Goal: Task Accomplishment & Management: Manage account settings

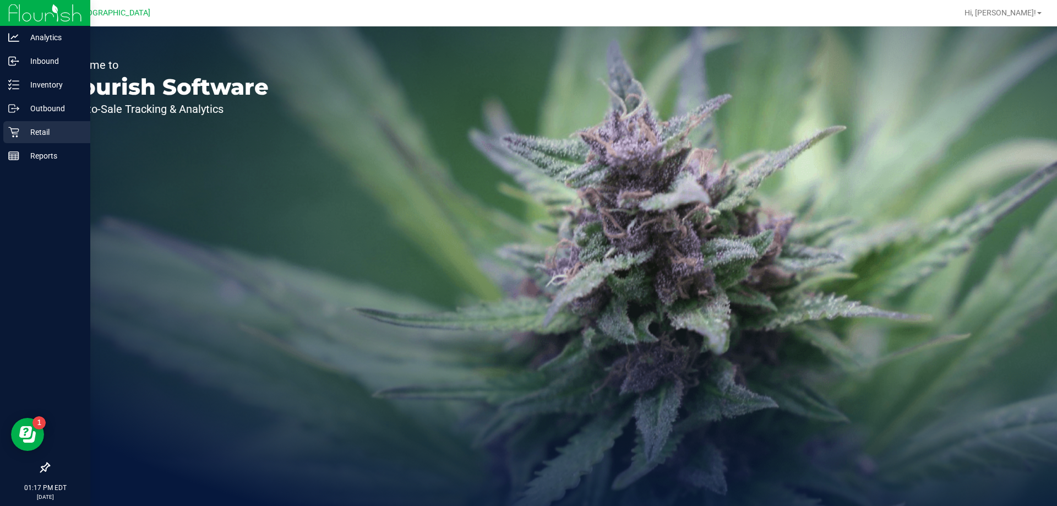
click at [30, 128] on p "Retail" at bounding box center [52, 132] width 66 height 13
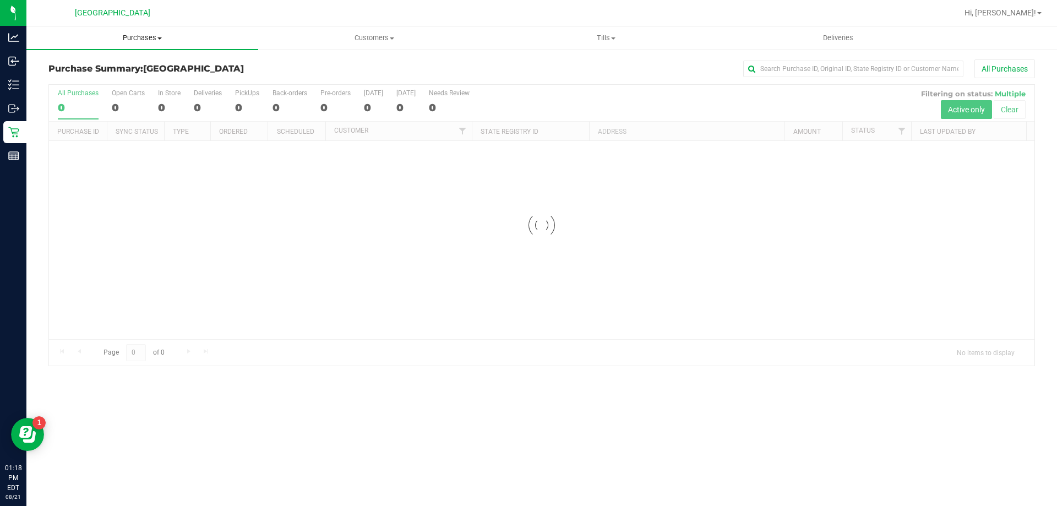
click at [155, 30] on uib-tab-heading "Purchases Summary of purchases Fulfillment All purchases" at bounding box center [142, 37] width 232 height 23
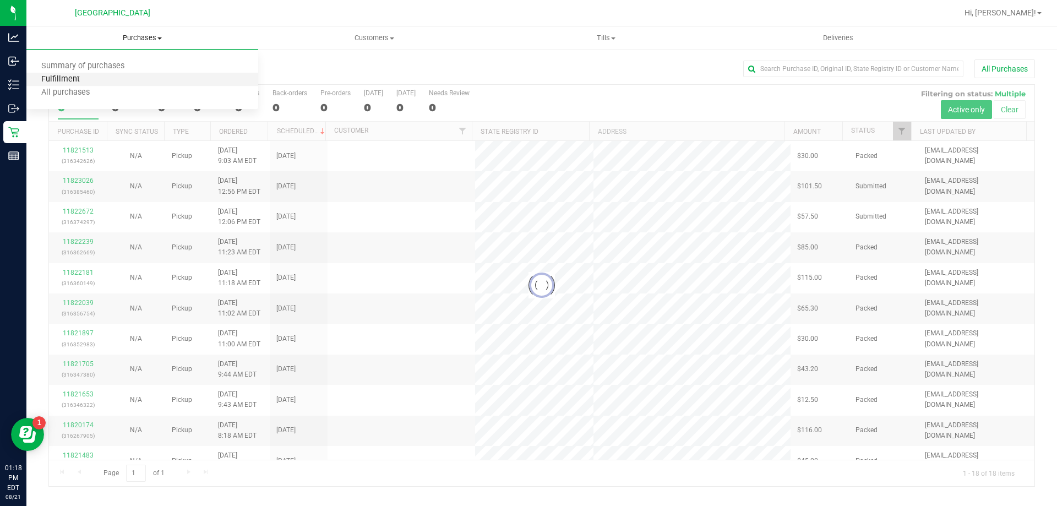
click at [72, 81] on span "Fulfillment" at bounding box center [60, 79] width 68 height 9
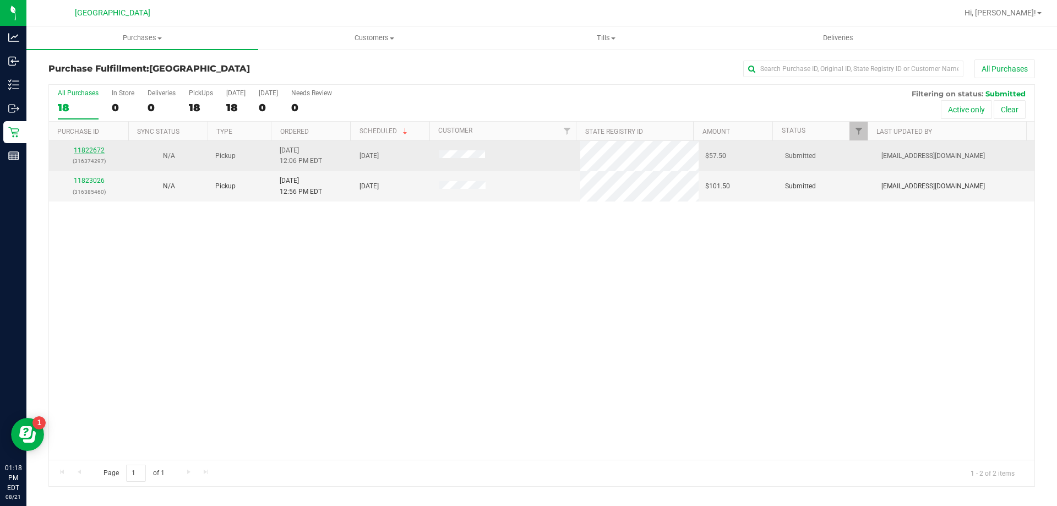
click at [91, 149] on link "11822672" at bounding box center [89, 150] width 31 height 8
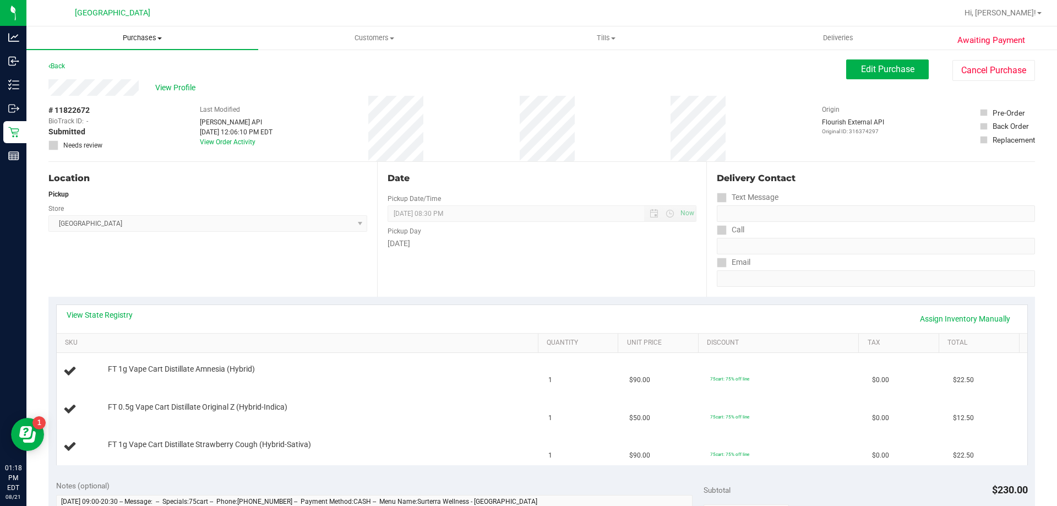
click at [144, 39] on span "Purchases" at bounding box center [142, 38] width 232 height 10
click at [81, 78] on span "Fulfillment" at bounding box center [60, 79] width 68 height 9
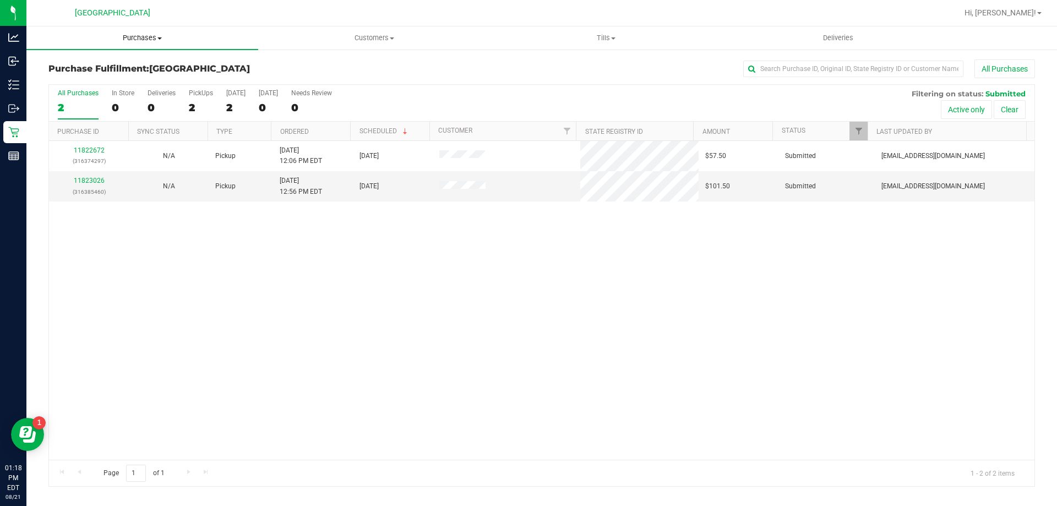
click at [145, 36] on span "Purchases" at bounding box center [142, 38] width 232 height 10
click at [66, 75] on span "Fulfillment" at bounding box center [60, 79] width 68 height 9
drag, startPoint x: 536, startPoint y: 176, endPoint x: 463, endPoint y: 198, distance: 76.1
click at [463, 198] on td at bounding box center [507, 186] width 148 height 30
click at [504, 224] on div "11822672 (316374297) N/A Pickup [DATE] 12:06 PM EDT 8/21/2025 $57.50 Submitted …" at bounding box center [542, 300] width 986 height 319
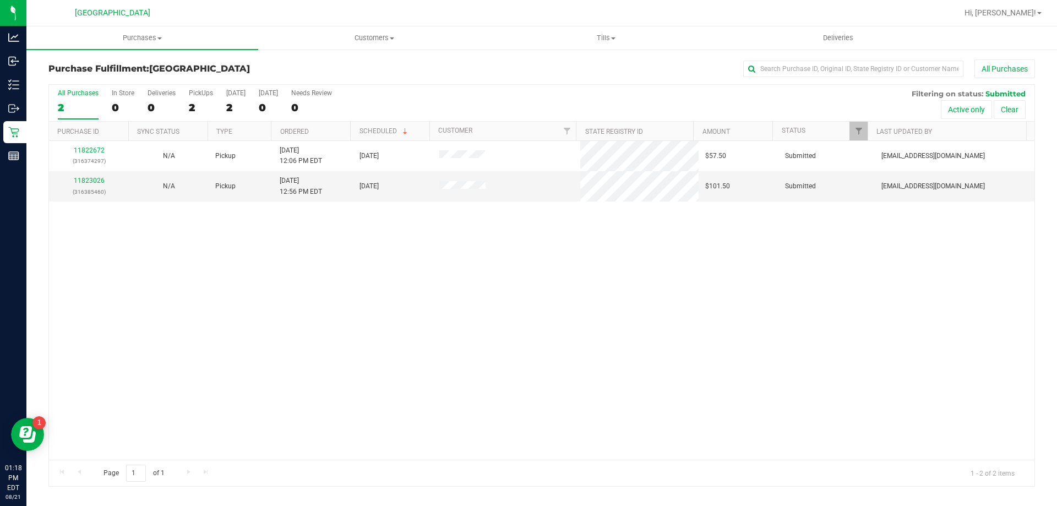
drag, startPoint x: 503, startPoint y: 213, endPoint x: 630, endPoint y: 238, distance: 129.2
click at [615, 238] on div "11822672 (316374297) N/A Pickup [DATE] 12:06 PM EDT 8/21/2025 $57.50 Submitted …" at bounding box center [542, 300] width 986 height 319
click at [650, 243] on div "11822672 (316374297) N/A Pickup [DATE] 12:06 PM EDT 8/21/2025 $57.50 Submitted …" at bounding box center [542, 300] width 986 height 319
click at [568, 251] on div "11822672 (316374297) N/A Pickup [DATE] 12:06 PM EDT 8/21/2025 $57.50 Submitted …" at bounding box center [542, 300] width 986 height 319
drag, startPoint x: 56, startPoint y: 146, endPoint x: 777, endPoint y: 240, distance: 726.9
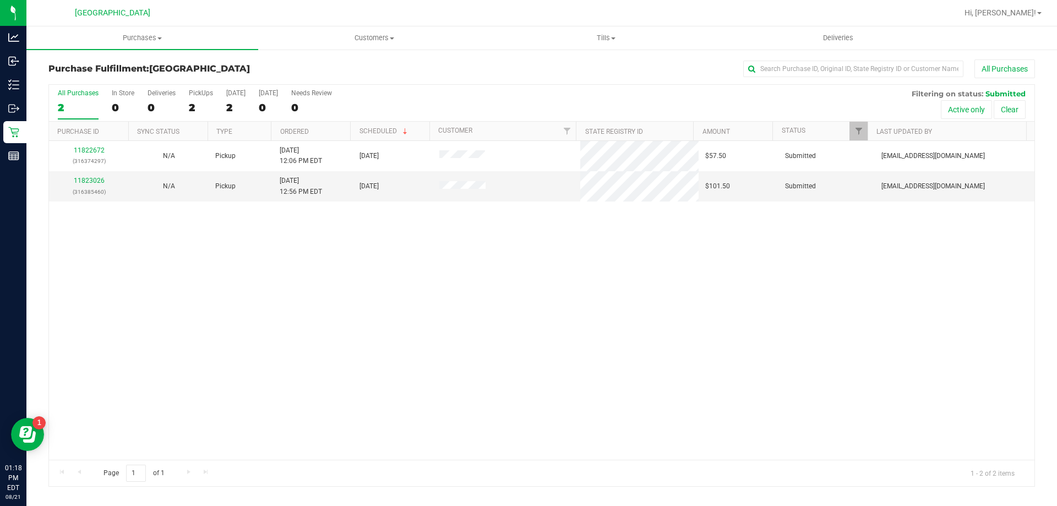
click at [777, 240] on div "11822672 (316374297) N/A Pickup [DATE] 12:06 PM EDT 8/21/2025 $57.50 Submitted …" at bounding box center [542, 300] width 986 height 319
click at [894, 289] on div "11822672 (316374297) N/A Pickup [DATE] 12:06 PM EDT 8/21/2025 $57.50 Submitted …" at bounding box center [542, 300] width 986 height 319
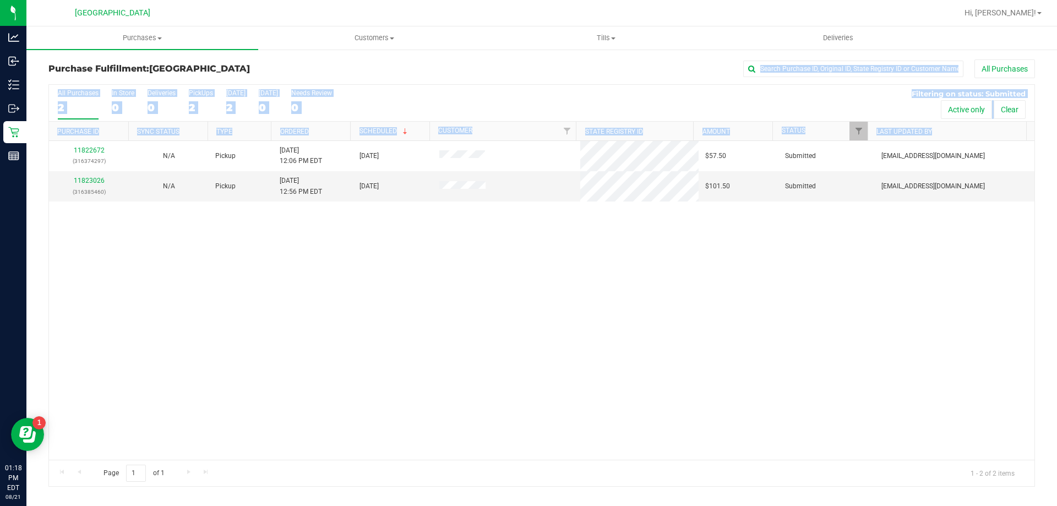
drag, startPoint x: 906, startPoint y: 336, endPoint x: 470, endPoint y: 66, distance: 513.1
click at [470, 66] on div "Purchase Fulfillment: [GEOGRAPHIC_DATA] All Purchases All Purchases 2 In Store …" at bounding box center [541, 272] width 987 height 427
drag, startPoint x: 511, startPoint y: 265, endPoint x: 547, endPoint y: 297, distance: 48.4
click at [512, 265] on div "11822672 (316374297) N/A Pickup [DATE] 12:06 PM EDT 8/21/2025 $57.50 Submitted …" at bounding box center [542, 300] width 986 height 319
click at [913, 371] on div "11822672 (316374297) N/A Pickup [DATE] 12:06 PM EDT 8/21/2025 $57.50 Submitted …" at bounding box center [542, 300] width 986 height 319
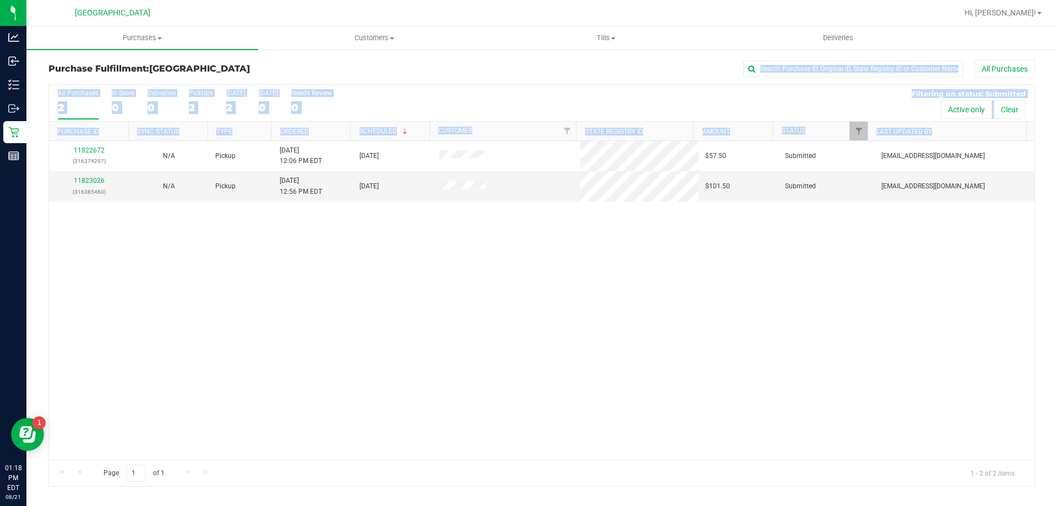
click at [743, 275] on div "11822672 (316374297) N/A Pickup [DATE] 12:06 PM EDT 8/21/2025 $57.50 Submitted …" at bounding box center [542, 300] width 986 height 319
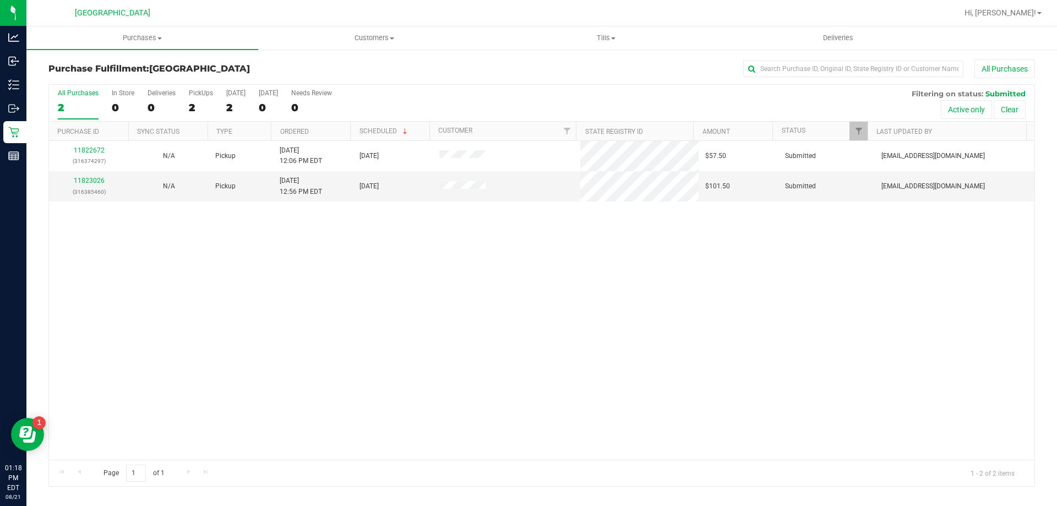
click at [449, 192] on tr "11823026 (316385460) N/A Pickup [DATE] 12:56 PM EDT 8/21/2025 $101.50 Submitted…" at bounding box center [542, 186] width 986 height 30
click at [471, 260] on div "11822672 (316374297) N/A Pickup [DATE] 12:06 PM EDT 8/21/2025 $57.50 Submitted …" at bounding box center [542, 300] width 986 height 319
click at [145, 37] on span "Purchases" at bounding box center [142, 38] width 232 height 10
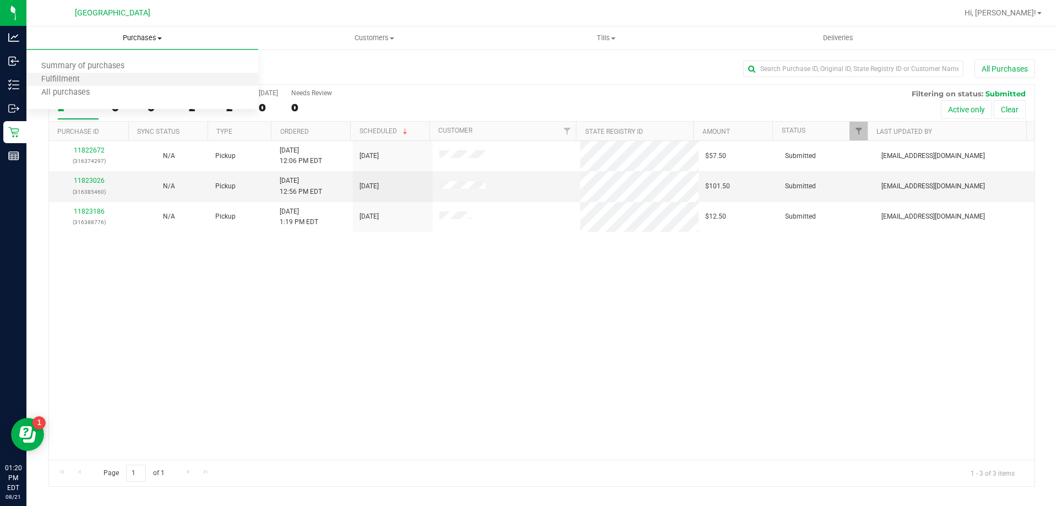
click at [112, 79] on li "Fulfillment" at bounding box center [142, 79] width 232 height 13
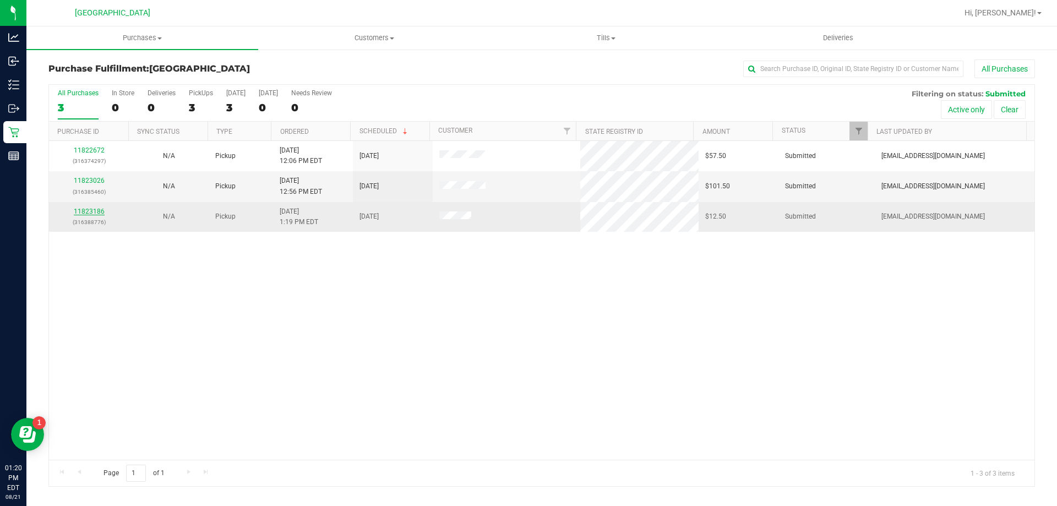
click at [93, 212] on link "11823186" at bounding box center [89, 212] width 31 height 8
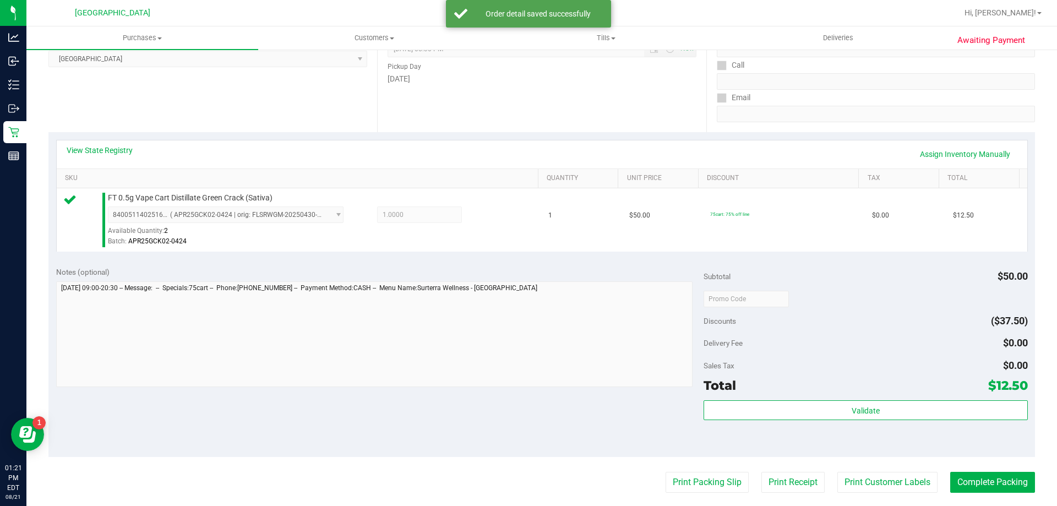
scroll to position [165, 0]
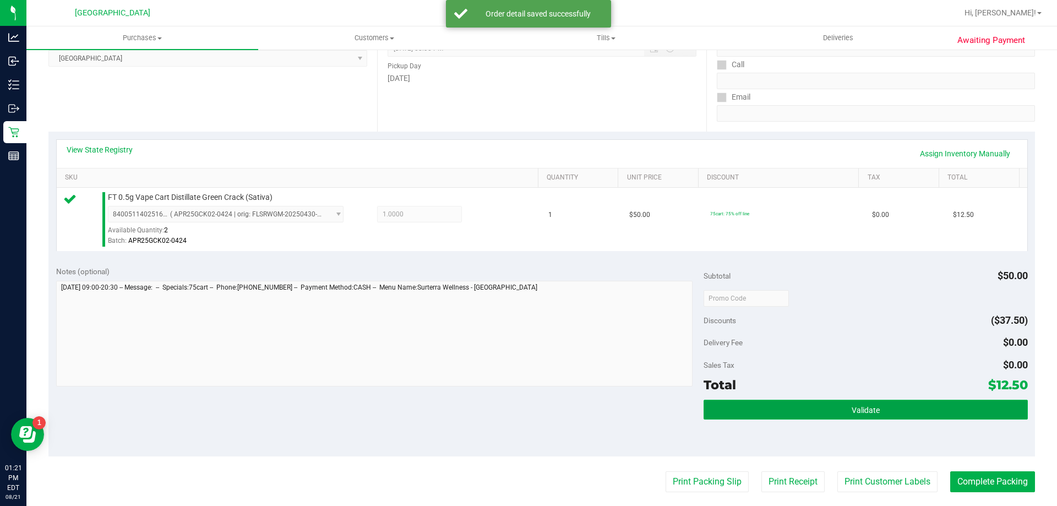
click at [784, 415] on button "Validate" at bounding box center [866, 410] width 324 height 20
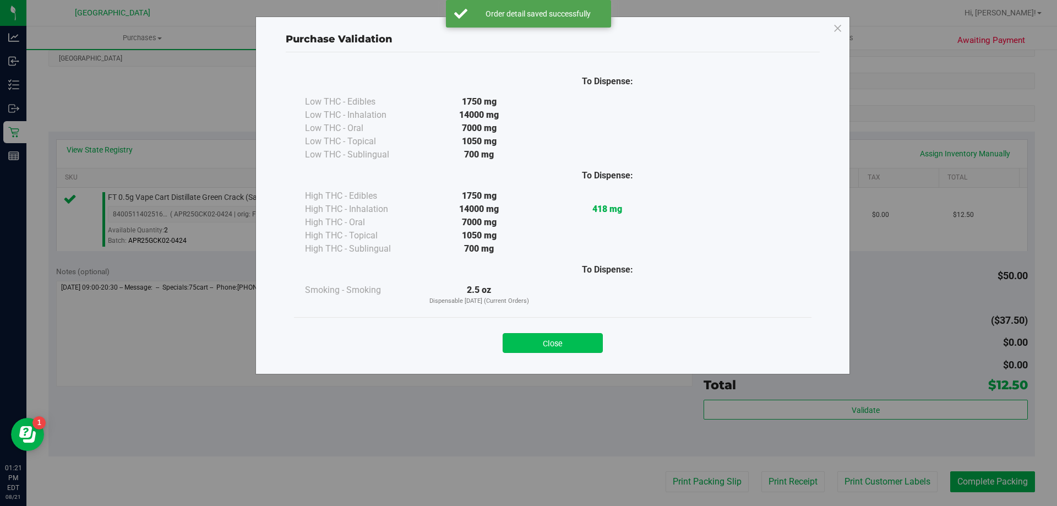
click at [583, 349] on button "Close" at bounding box center [553, 343] width 100 height 20
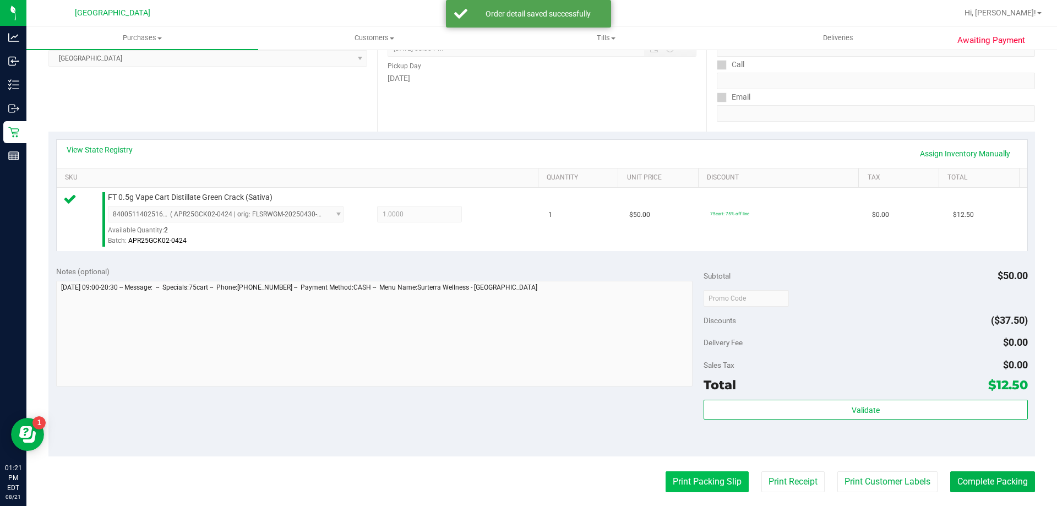
click at [684, 482] on button "Print Packing Slip" at bounding box center [707, 481] width 83 height 21
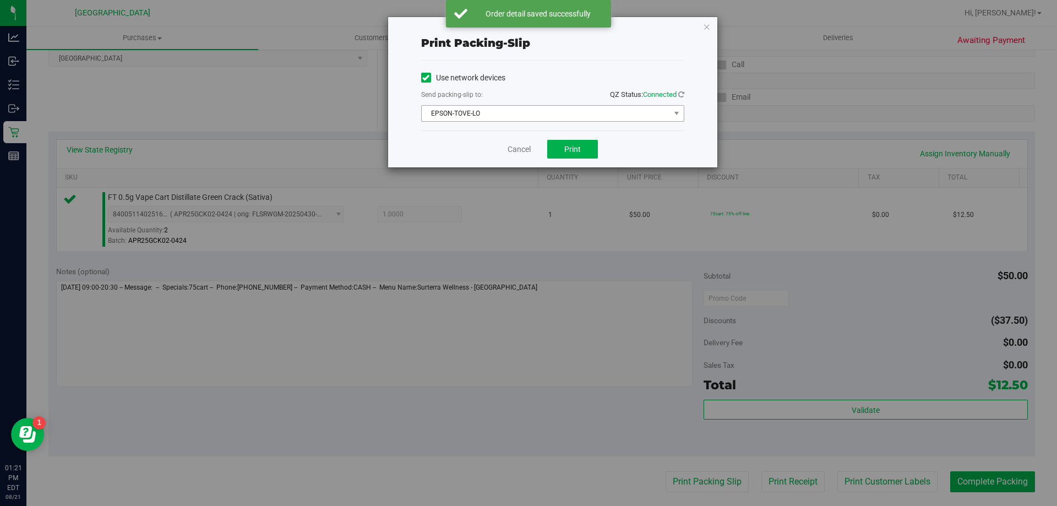
click at [564, 107] on span "EPSON-TOVE-LO" at bounding box center [546, 113] width 248 height 15
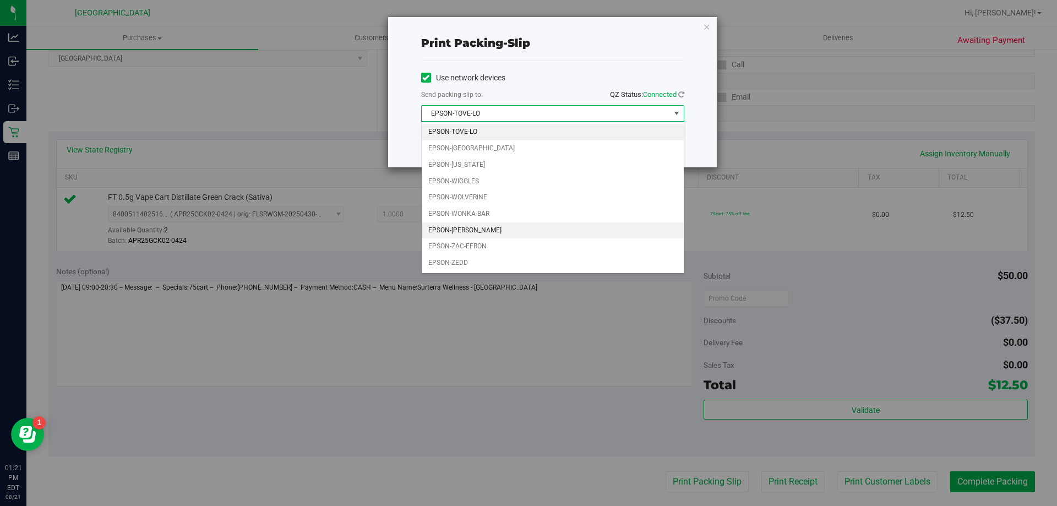
click at [487, 235] on li "EPSON-[PERSON_NAME]" at bounding box center [553, 230] width 262 height 17
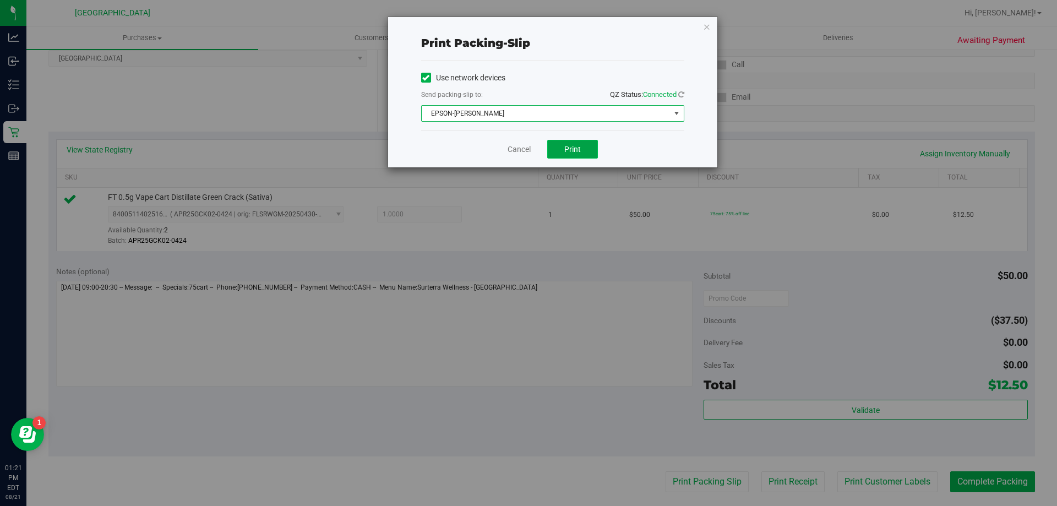
click at [562, 145] on button "Print" at bounding box center [572, 149] width 51 height 19
click at [710, 28] on icon "button" at bounding box center [707, 26] width 8 height 13
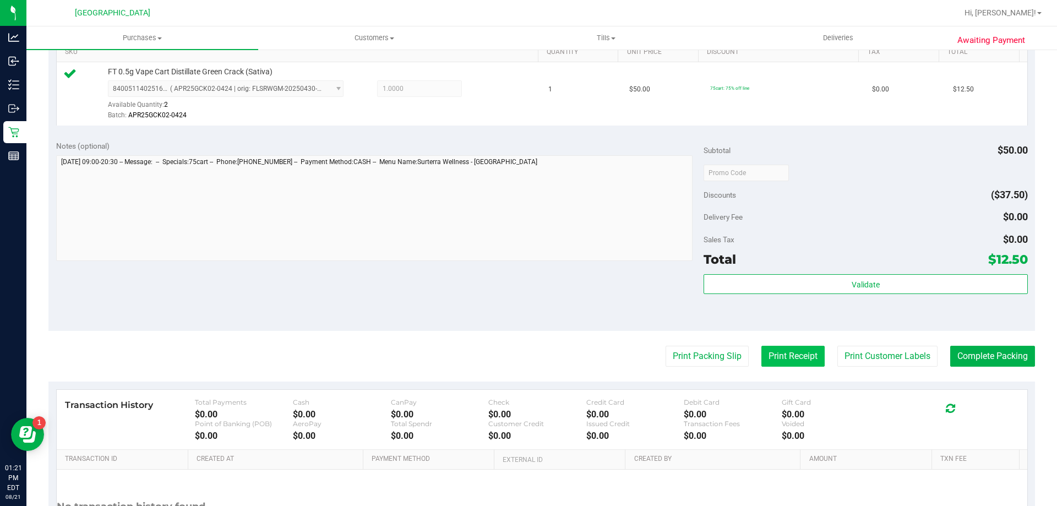
scroll to position [394, 0]
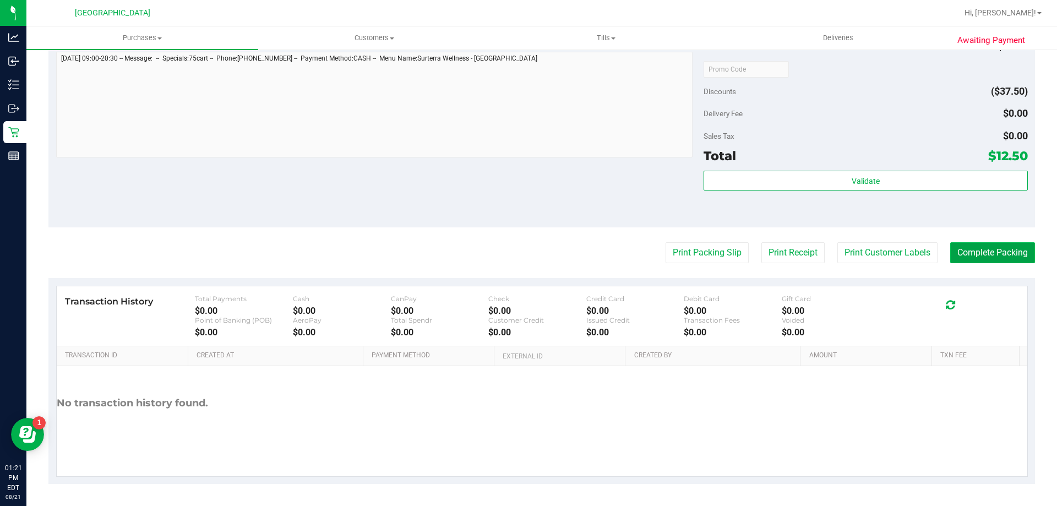
click at [1009, 252] on button "Complete Packing" at bounding box center [992, 252] width 85 height 21
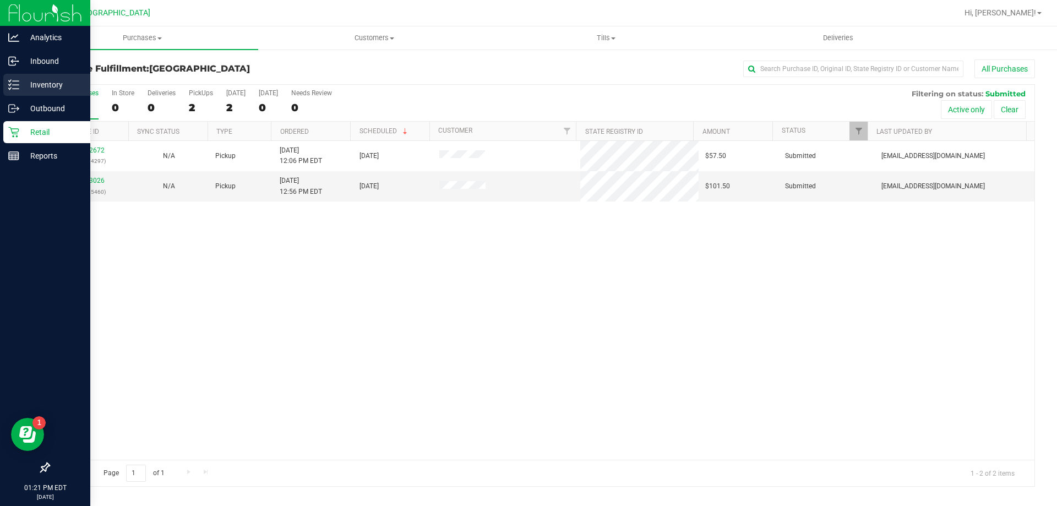
click at [34, 83] on p "Inventory" at bounding box center [52, 84] width 66 height 13
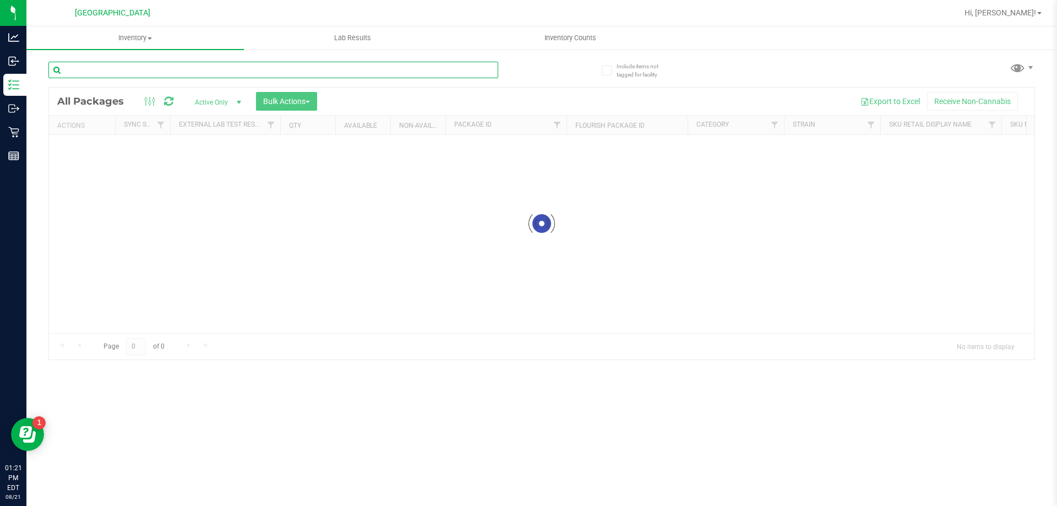
click at [119, 69] on input "text" at bounding box center [273, 70] width 450 height 17
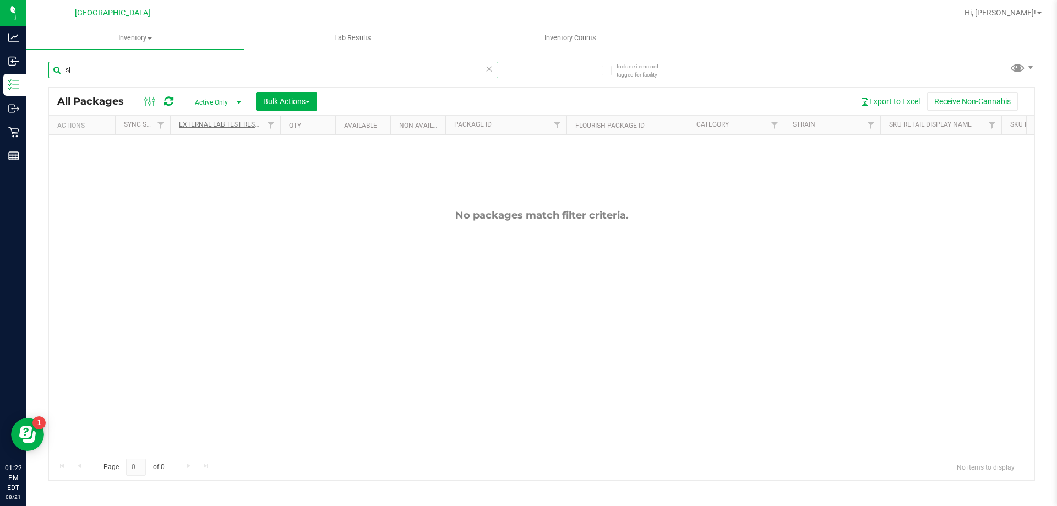
type input "s"
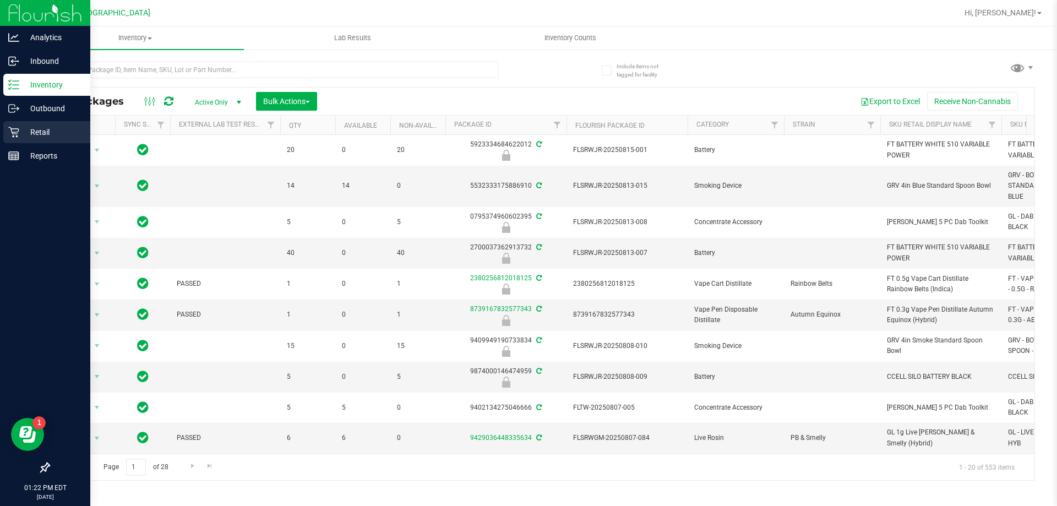
click at [38, 133] on p "Retail" at bounding box center [52, 132] width 66 height 13
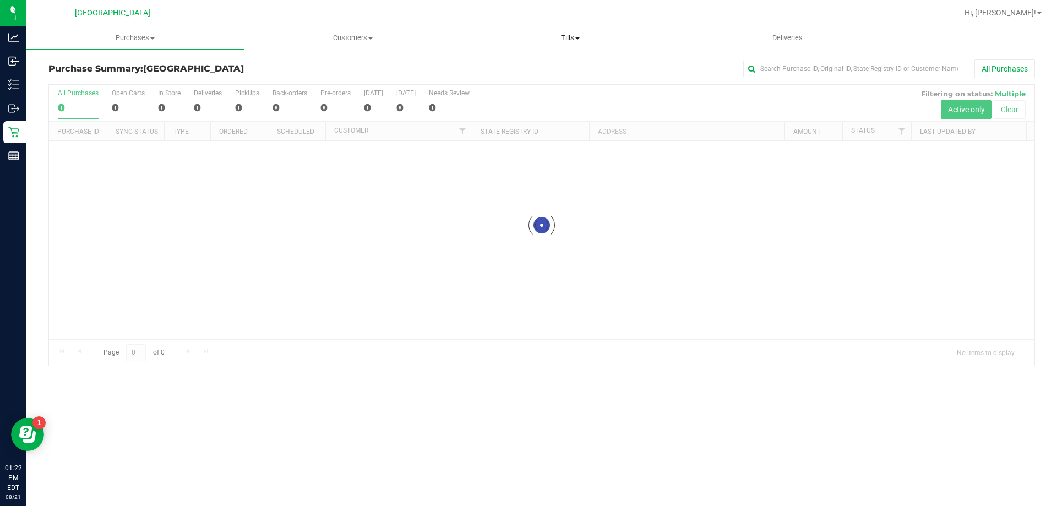
click at [564, 39] on span "Tills" at bounding box center [570, 38] width 216 height 10
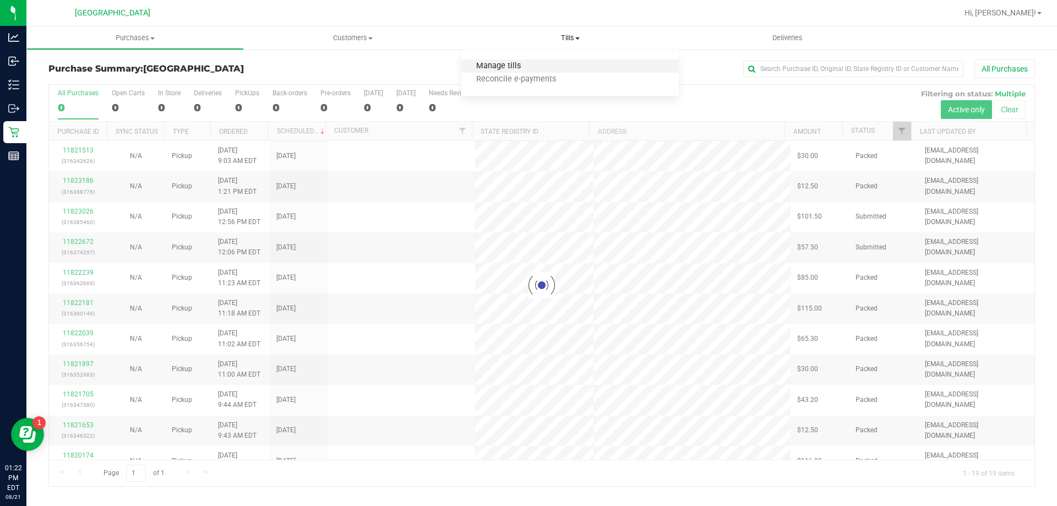
click at [507, 62] on span "Manage tills" at bounding box center [498, 66] width 74 height 9
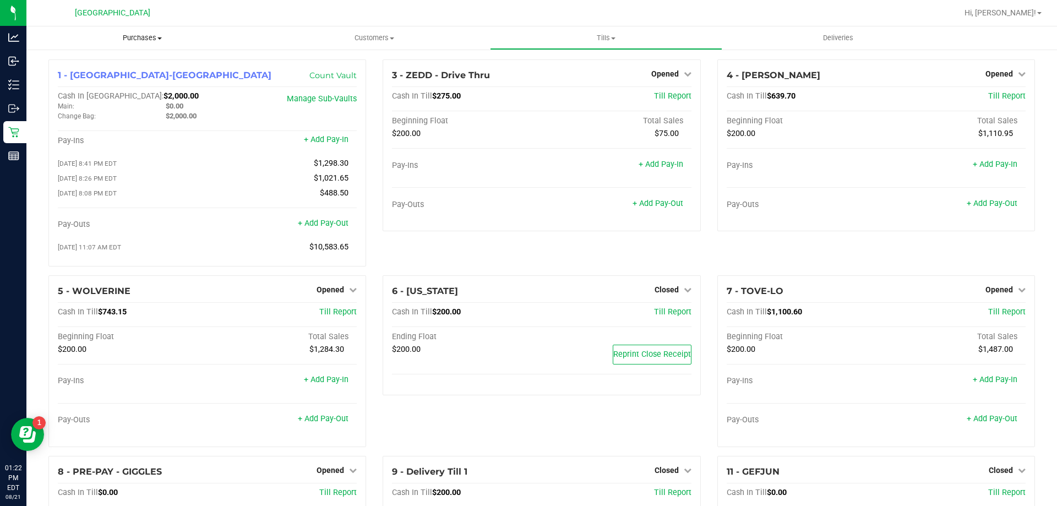
click at [135, 40] on span "Purchases" at bounding box center [142, 38] width 232 height 10
click at [59, 80] on span "Fulfillment" at bounding box center [60, 79] width 68 height 9
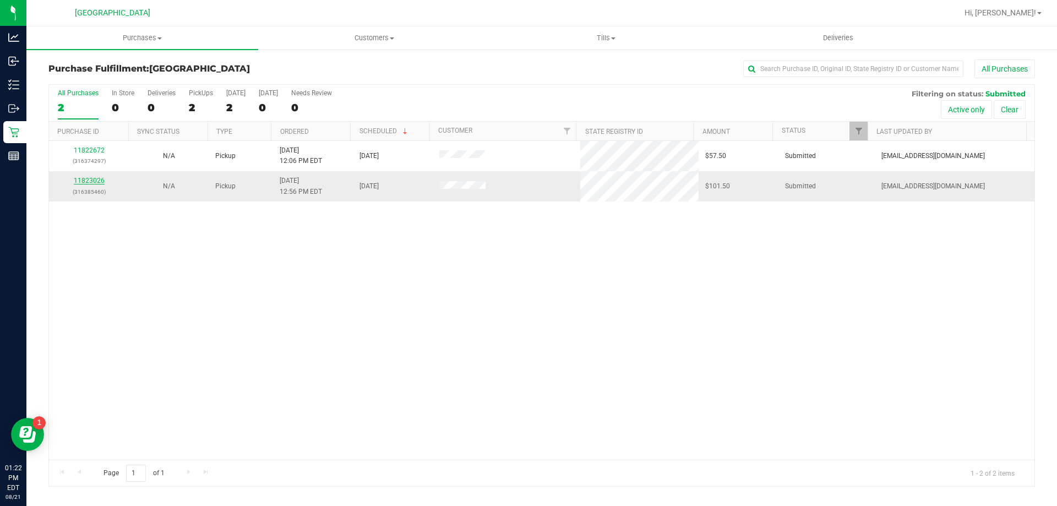
click at [84, 177] on div "11823026 (316385460)" at bounding box center [89, 186] width 67 height 21
click at [84, 182] on link "11823026" at bounding box center [89, 181] width 31 height 8
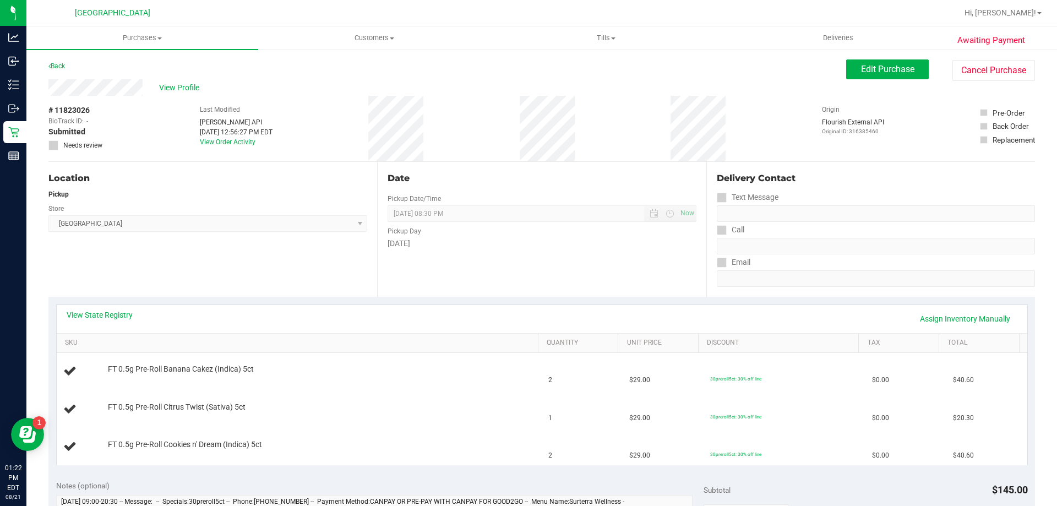
scroll to position [55, 0]
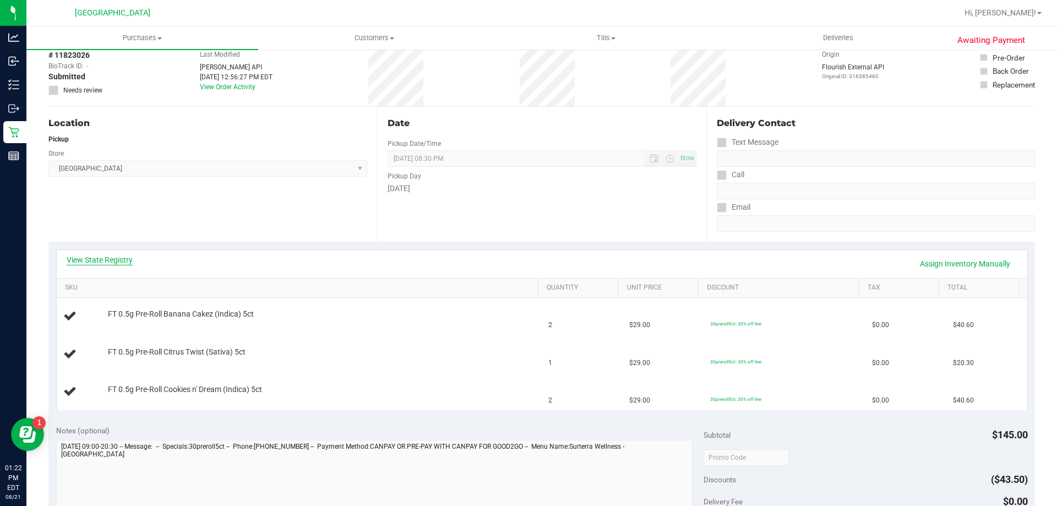
click at [125, 258] on link "View State Registry" at bounding box center [100, 259] width 66 height 11
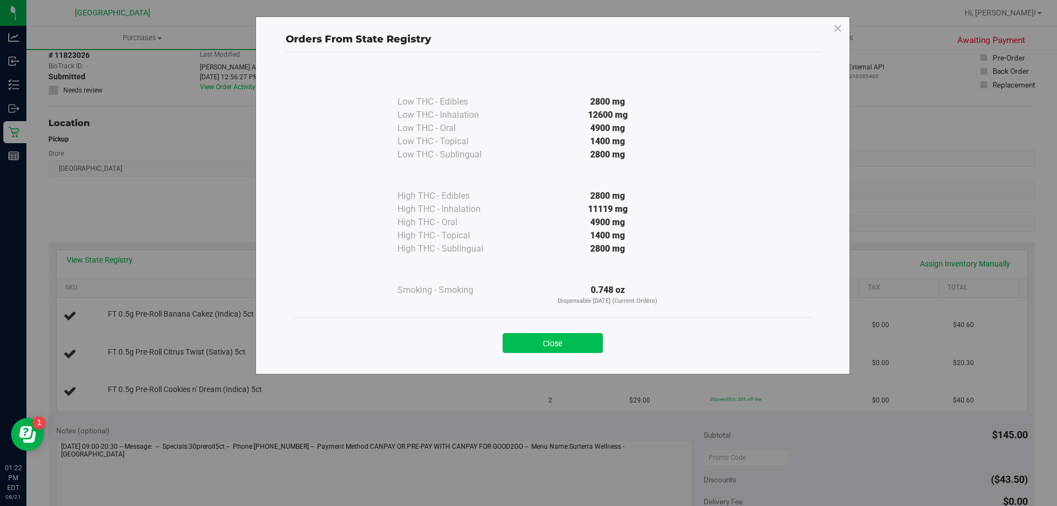
click at [574, 338] on button "Close" at bounding box center [553, 343] width 100 height 20
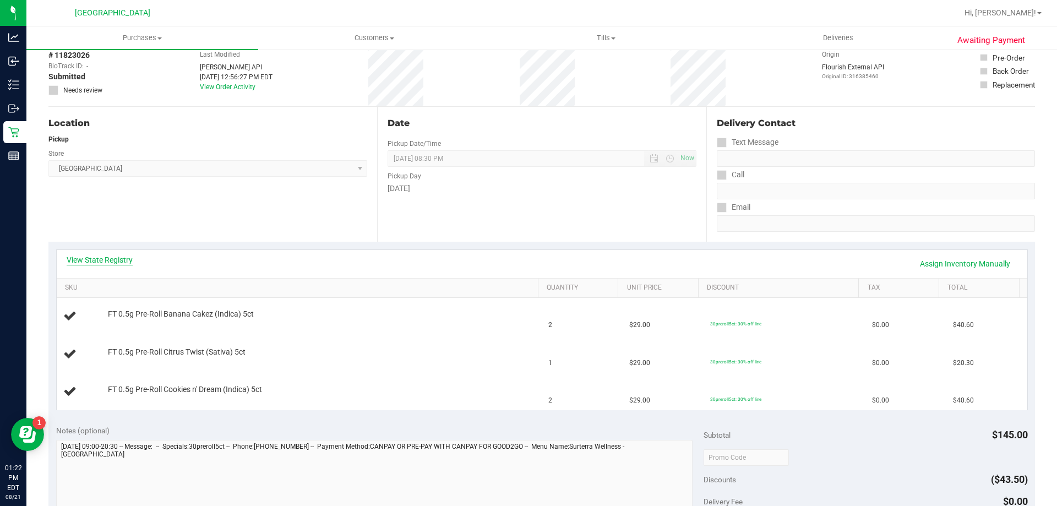
click at [124, 254] on link "View State Registry" at bounding box center [100, 259] width 66 height 11
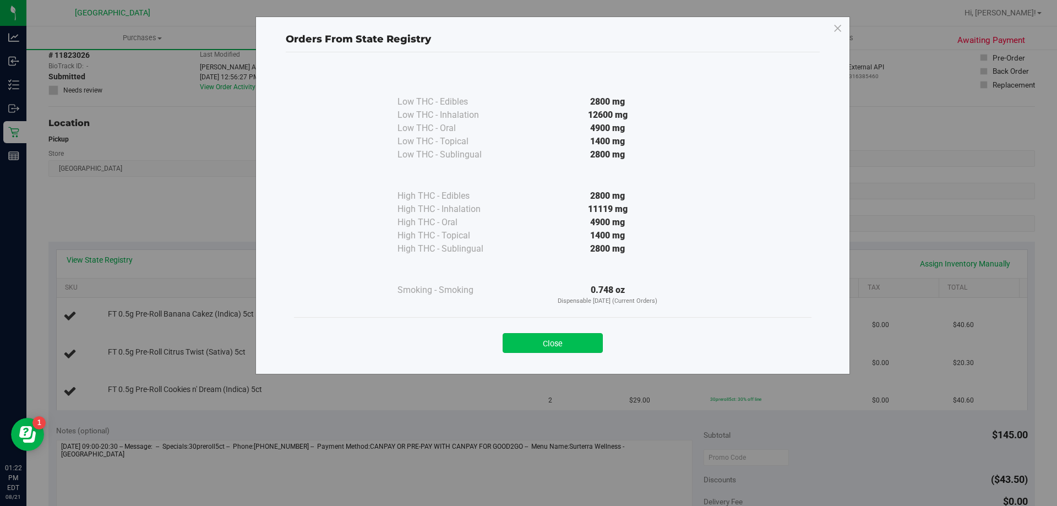
click at [551, 344] on button "Close" at bounding box center [553, 343] width 100 height 20
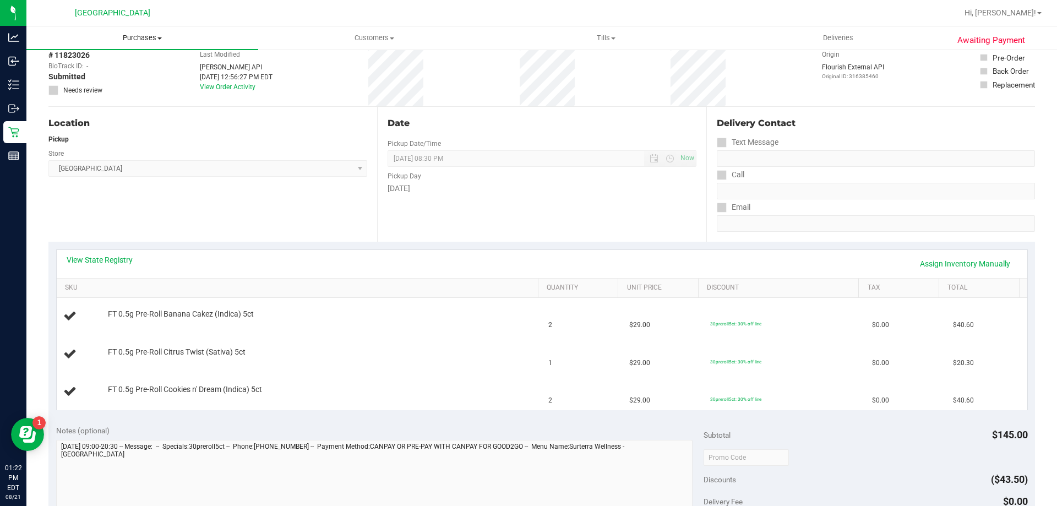
click at [134, 32] on uib-tab-heading "Purchases Summary of purchases Fulfillment All purchases" at bounding box center [142, 37] width 232 height 23
click at [102, 74] on li "Fulfillment" at bounding box center [142, 79] width 232 height 13
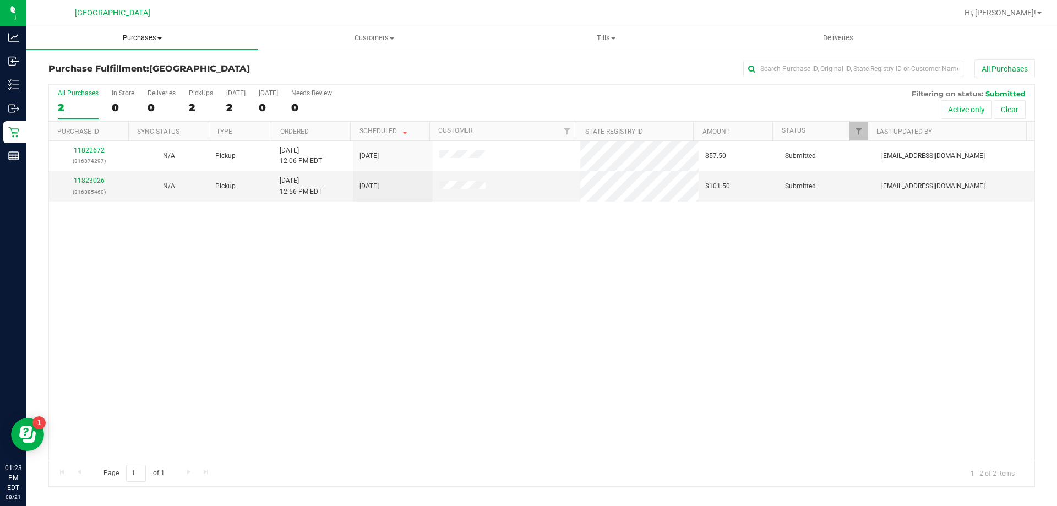
click at [139, 35] on span "Purchases" at bounding box center [142, 38] width 232 height 10
click at [502, 333] on div "11822672 (316374297) N/A Pickup [DATE] 12:06 PM EDT 8/21/2025 $57.50 Submitted …" at bounding box center [542, 300] width 986 height 319
click at [614, 37] on span at bounding box center [613, 38] width 4 height 2
click at [537, 0] on nav "Palm Coast WC Hi, [PERSON_NAME]!" at bounding box center [541, 13] width 1031 height 26
